Goal: Task Accomplishment & Management: Manage account settings

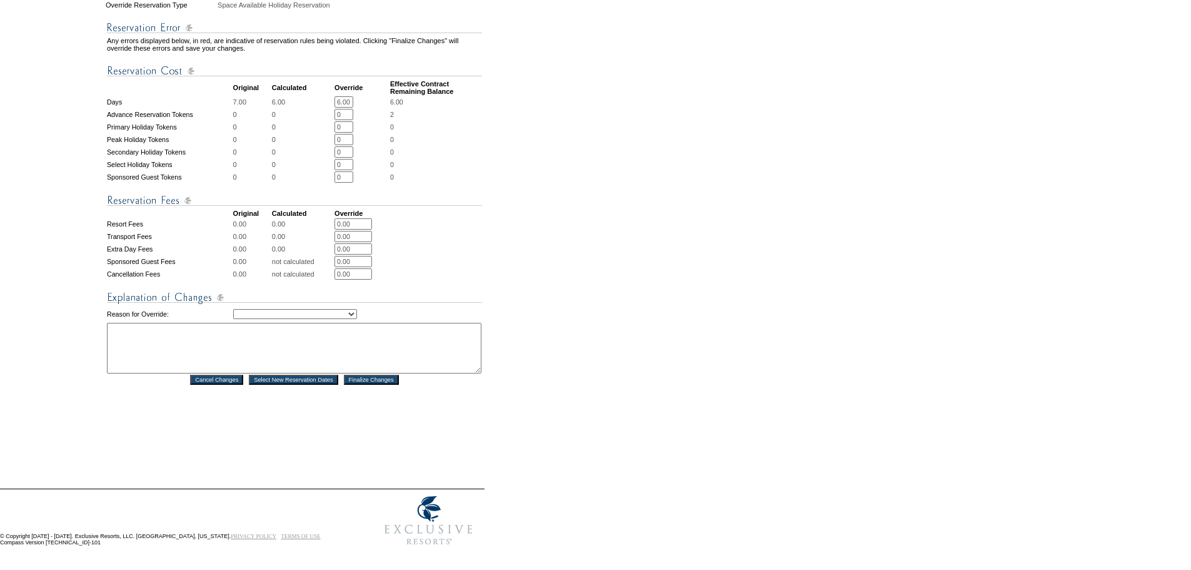
scroll to position [436, 0]
click at [357, 309] on select "Creating Continuous Stay Days Rebooked After Cancellation Editing Occupant Expe…" at bounding box center [295, 314] width 124 height 10
select select "1043"
click at [233, 309] on select "Creating Continuous Stay Days Rebooked After Cancellation Editing Occupant Expe…" at bounding box center [295, 314] width 124 height 10
click at [135, 323] on textarea at bounding box center [294, 348] width 374 height 51
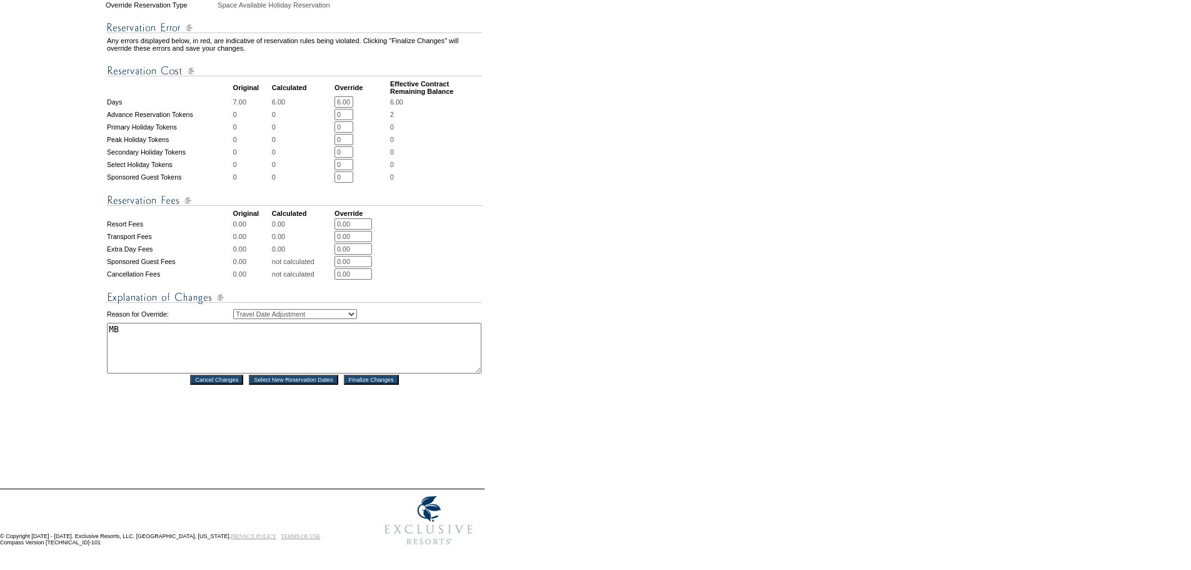
type textarea "MB"
click at [372, 374] on input "Finalize Changes" at bounding box center [371, 379] width 55 height 10
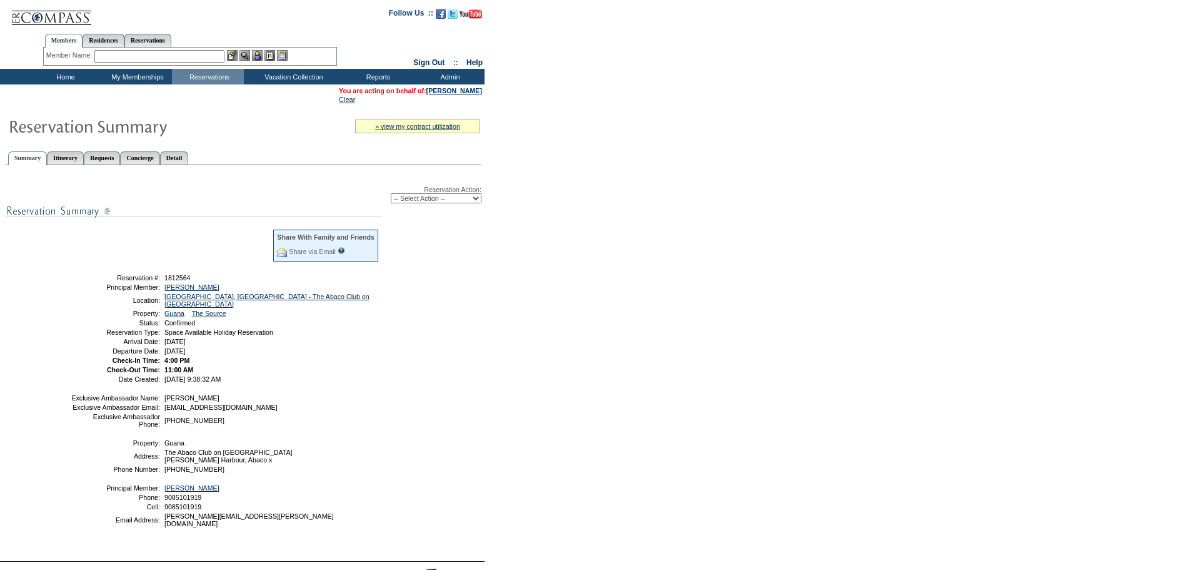
click at [60, 75] on td "Home" at bounding box center [64, 77] width 72 height 16
